Goal: Information Seeking & Learning: Find specific fact

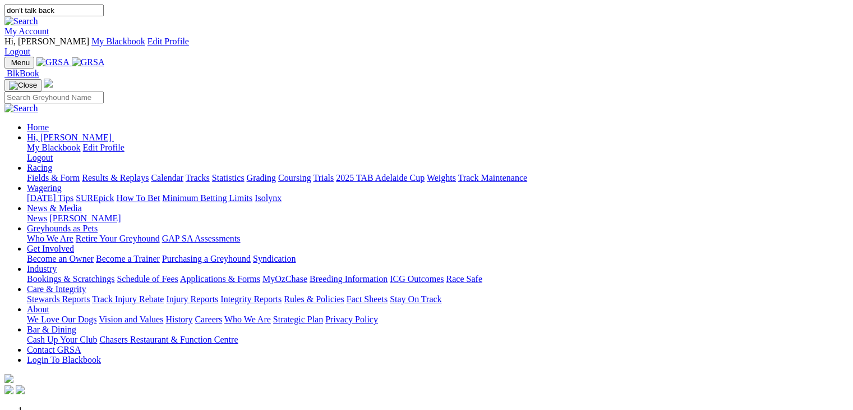
type input "don't talk back"
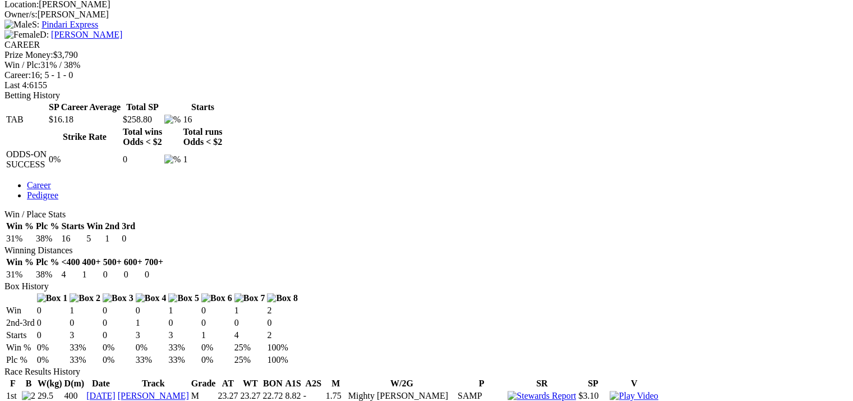
scroll to position [449, 0]
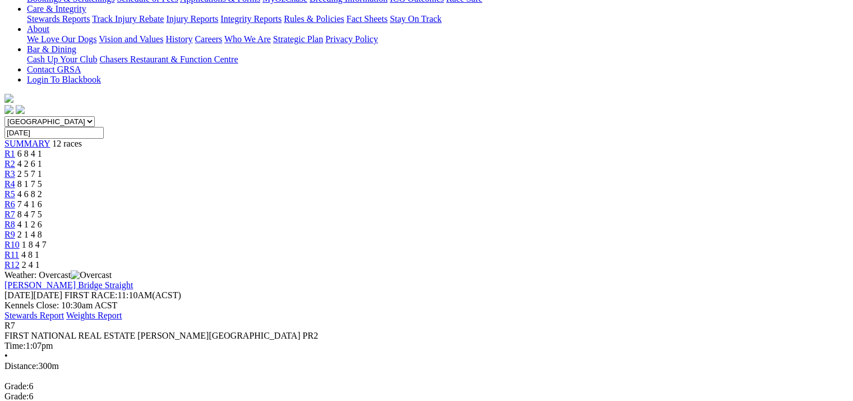
scroll to position [307, 0]
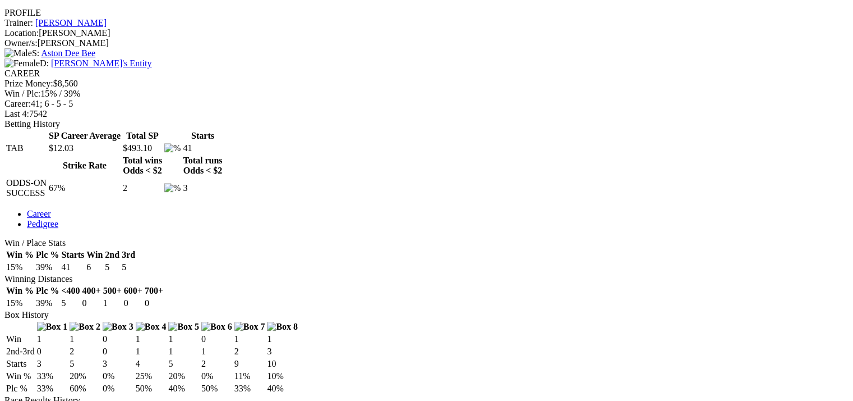
scroll to position [449, 0]
